Goal: Information Seeking & Learning: Learn about a topic

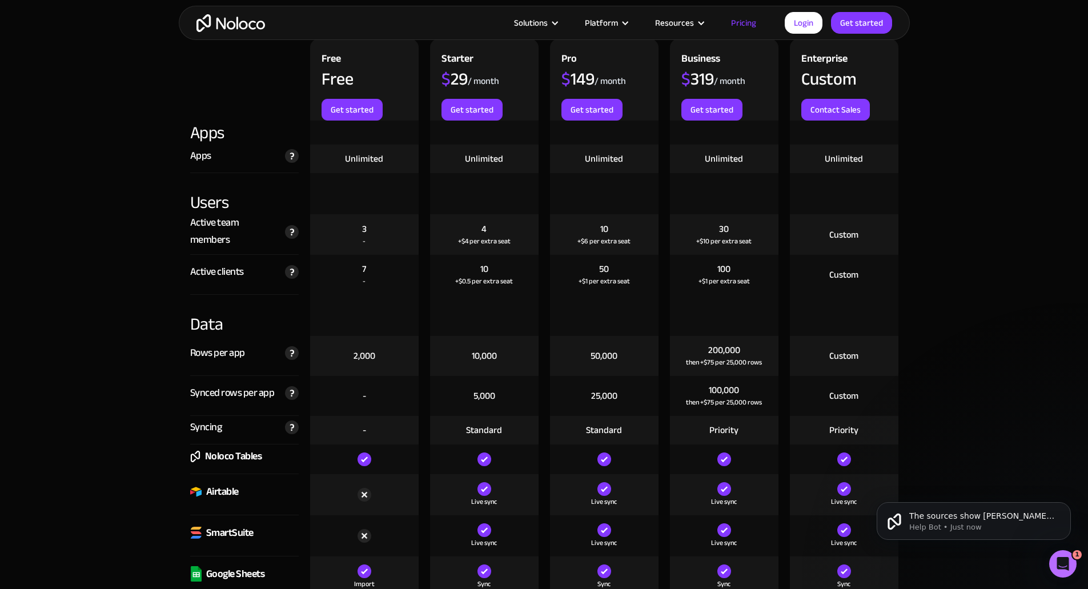
scroll to position [1261, 0]
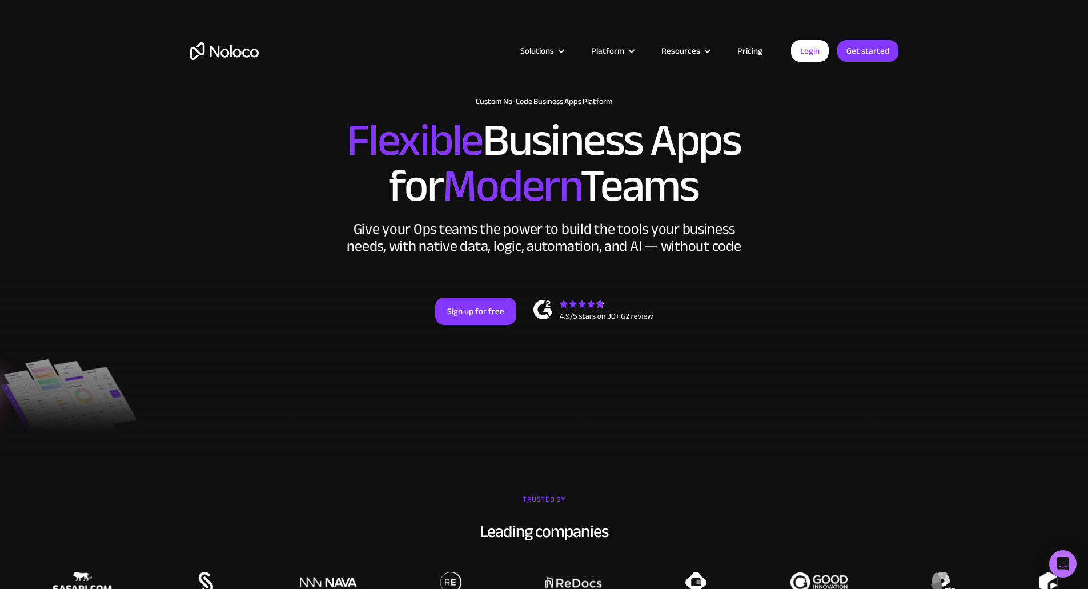
click at [748, 48] on link "Pricing" at bounding box center [750, 50] width 54 height 15
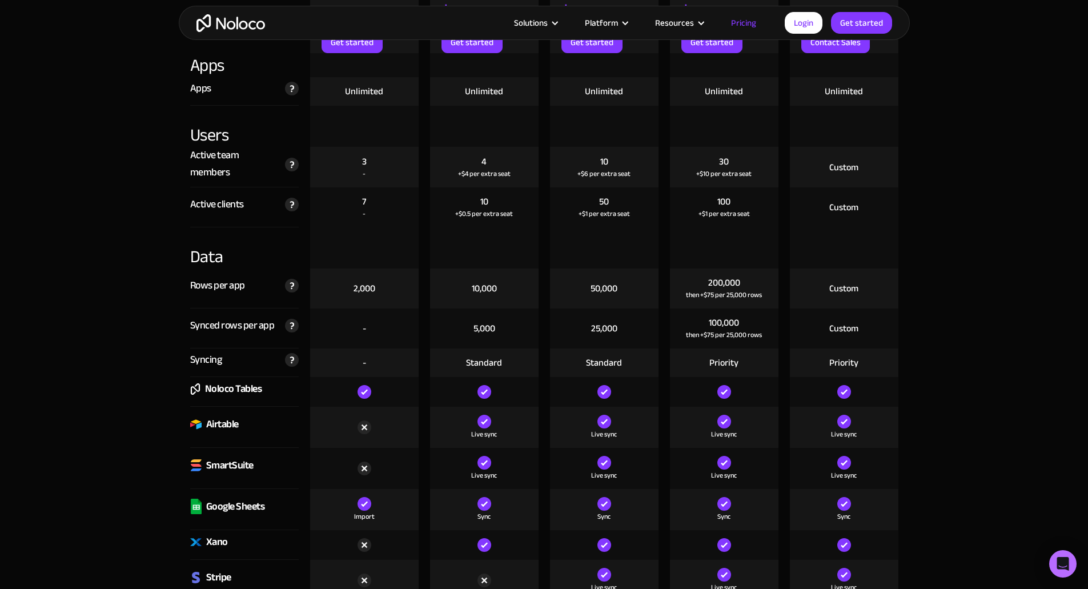
scroll to position [1330, 0]
